Goal: Communication & Community: Answer question/provide support

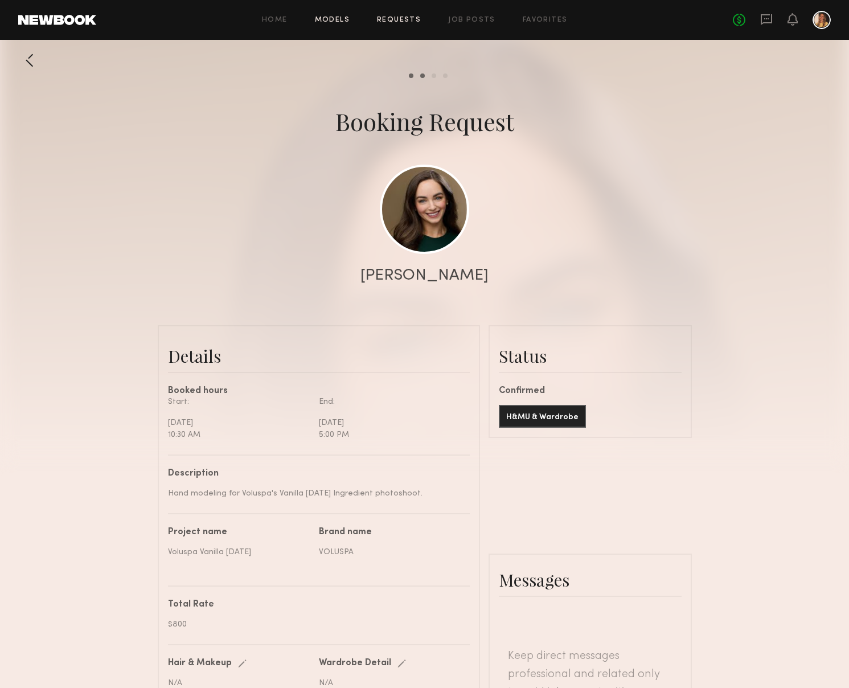
scroll to position [2380, 0]
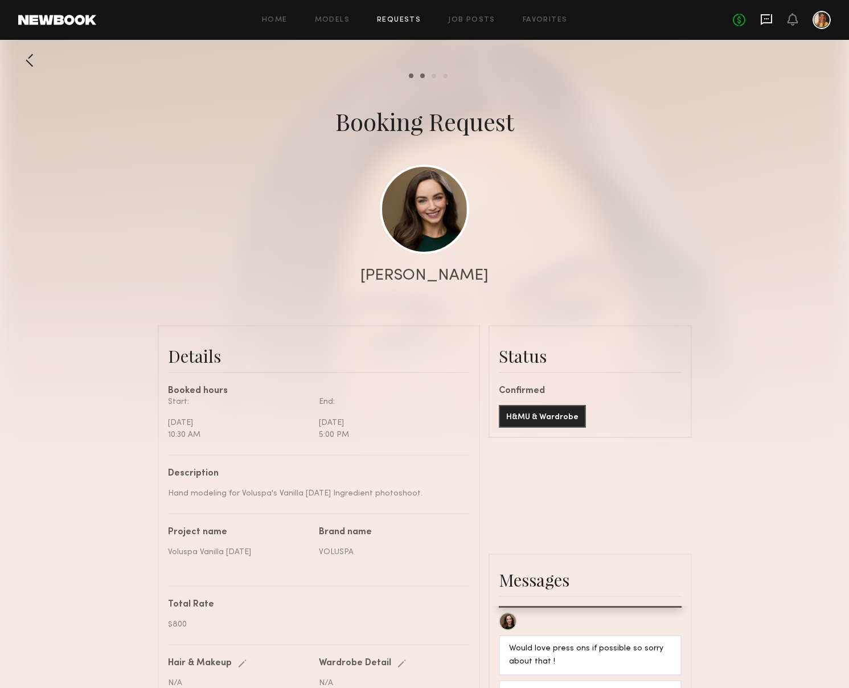
click at [766, 14] on icon at bounding box center [766, 19] width 11 height 11
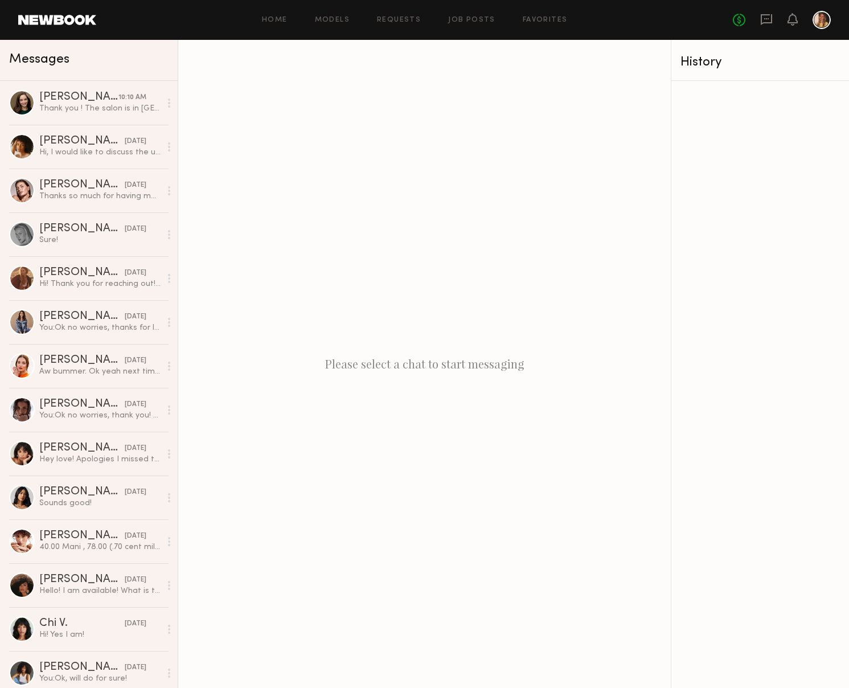
click at [97, 103] on div "Thank you ! The salon is in [GEOGRAPHIC_DATA] so I should be fine but I'll keep…" at bounding box center [99, 108] width 121 height 11
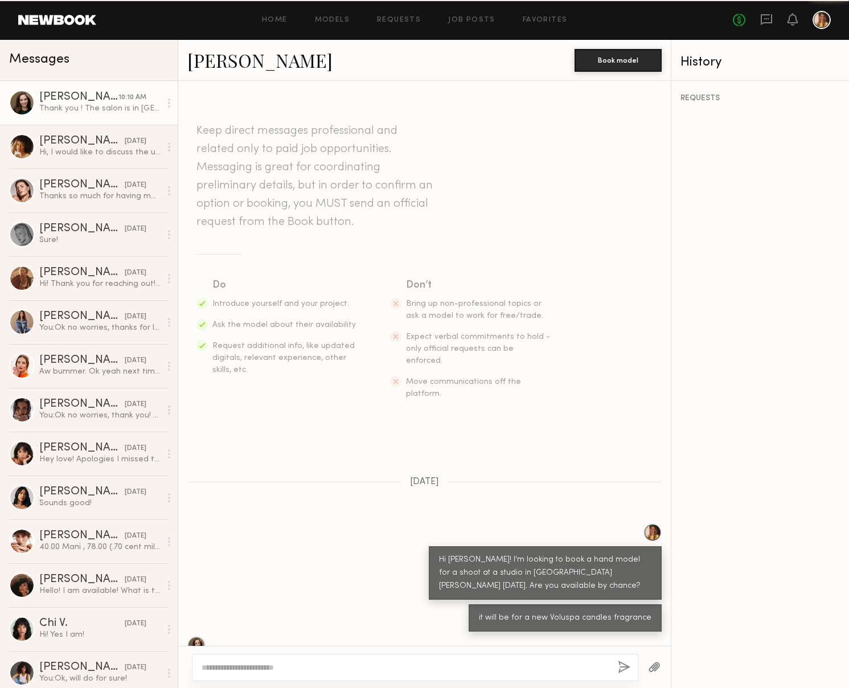
scroll to position [1860, 0]
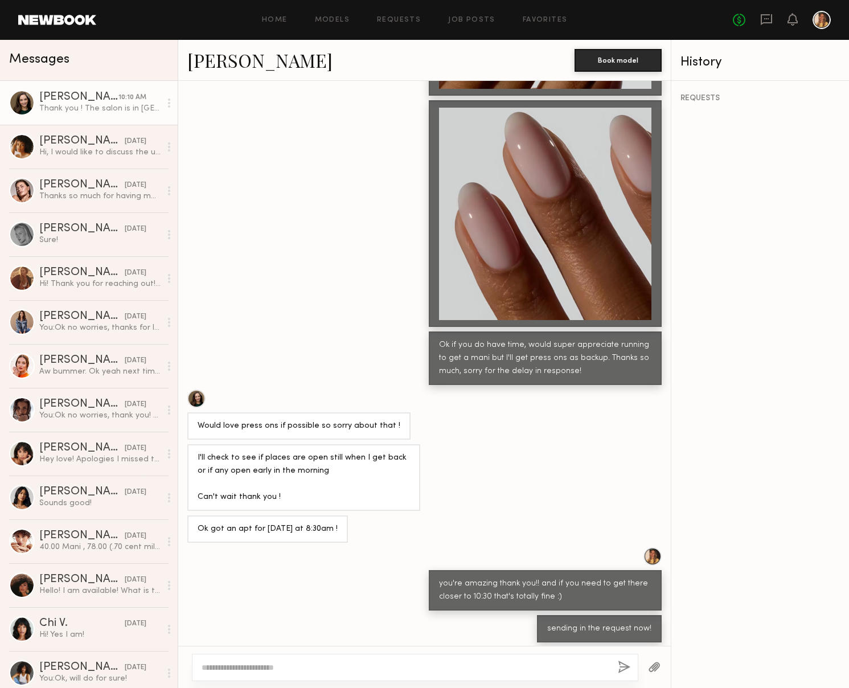
click at [650, 665] on button "button" at bounding box center [654, 668] width 13 height 14
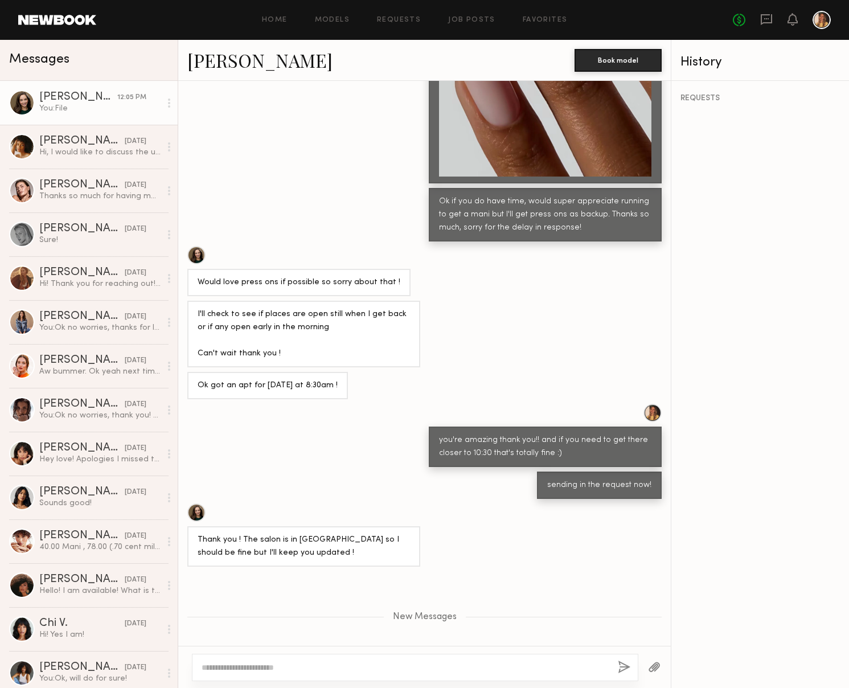
click at [358, 526] on div "Thank you ! The salon is in [GEOGRAPHIC_DATA] so I should be fine but I'll keep…" at bounding box center [303, 546] width 233 height 40
